Goal: Find specific page/section: Find specific page/section

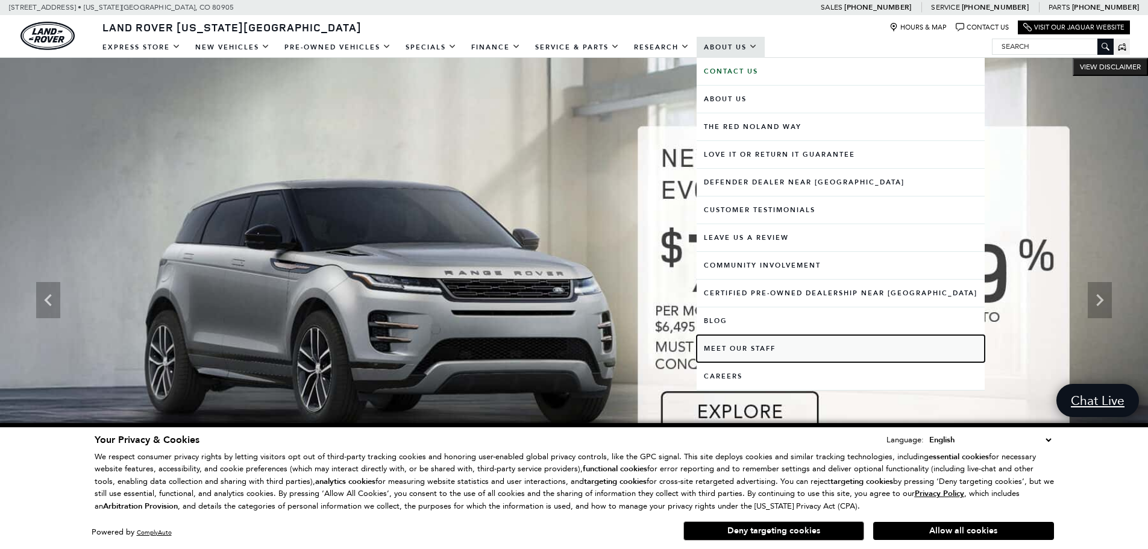
click at [761, 346] on link "Meet Our Staff" at bounding box center [840, 348] width 288 height 27
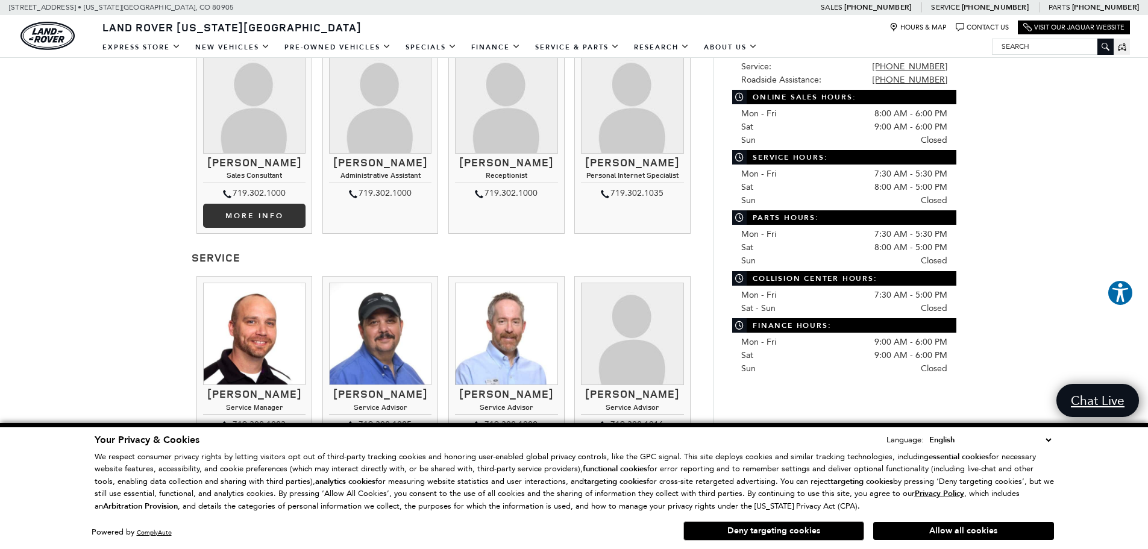
scroll to position [542, 0]
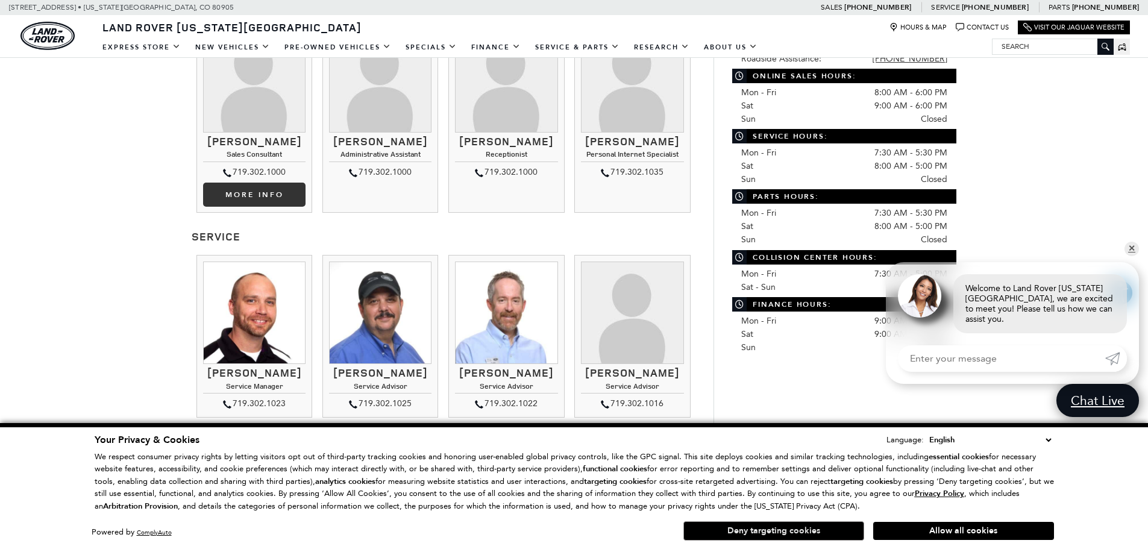
click at [820, 528] on button "Deny targeting cookies" at bounding box center [773, 530] width 181 height 19
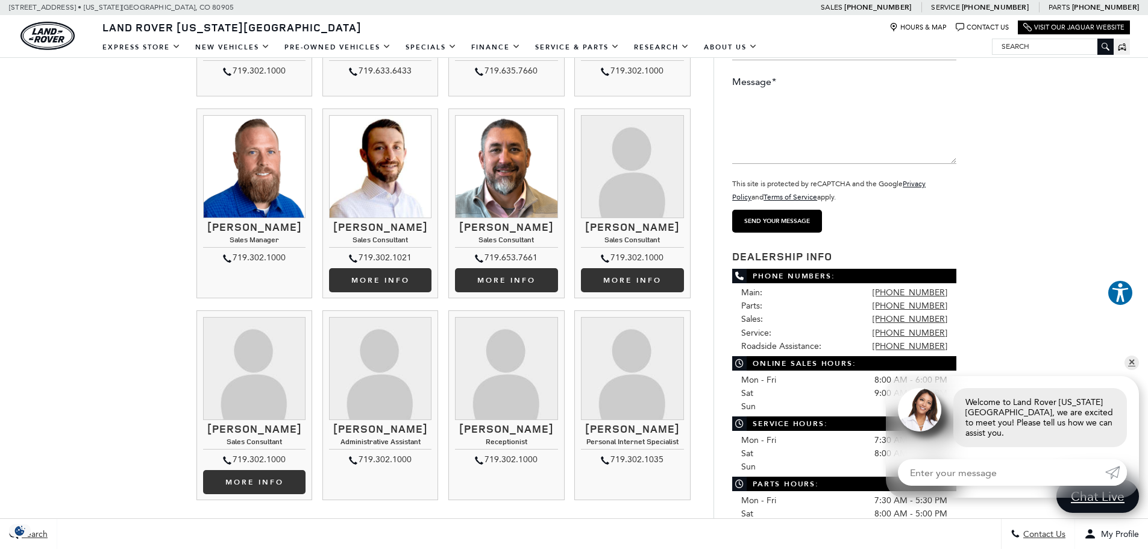
scroll to position [0, 0]
